Goal: Transaction & Acquisition: Subscribe to service/newsletter

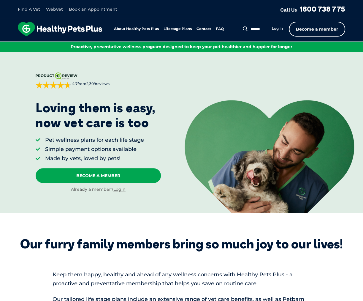
click at [312, 29] on link "Become a member" at bounding box center [317, 29] width 56 height 15
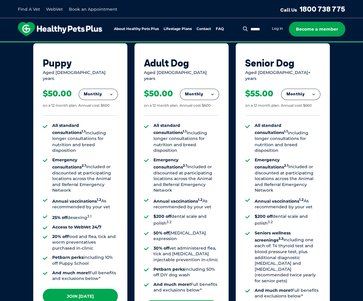
scroll to position [410, 0]
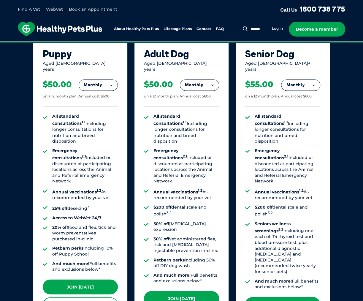
click at [203, 80] on button "Monthly" at bounding box center [199, 85] width 39 height 11
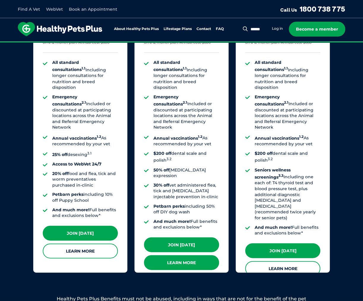
scroll to position [470, 0]
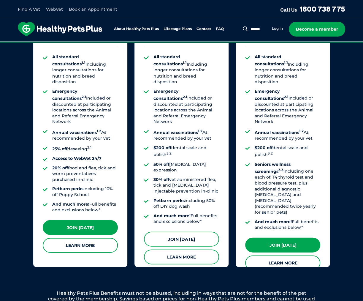
click at [191, 231] on link "Join [DATE]" at bounding box center [181, 238] width 75 height 15
click at [181, 231] on link "Join [DATE]" at bounding box center [181, 238] width 75 height 15
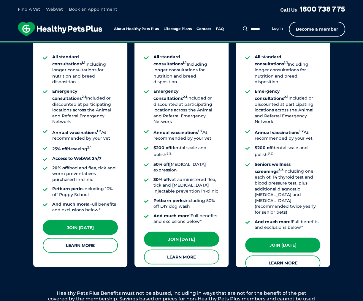
click at [315, 25] on link "Become a member" at bounding box center [317, 29] width 56 height 15
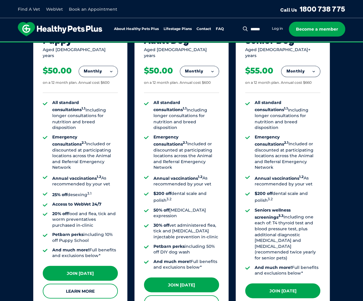
scroll to position [499, 0]
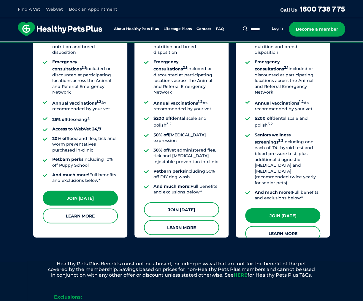
click at [184, 202] on link "Join [DATE]" at bounding box center [181, 209] width 75 height 15
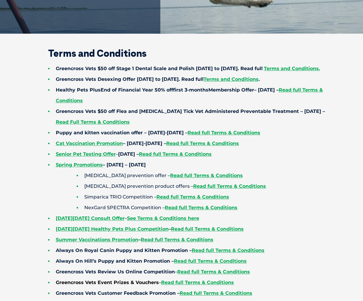
scroll to position [267, 0]
